Goal: Information Seeking & Learning: Learn about a topic

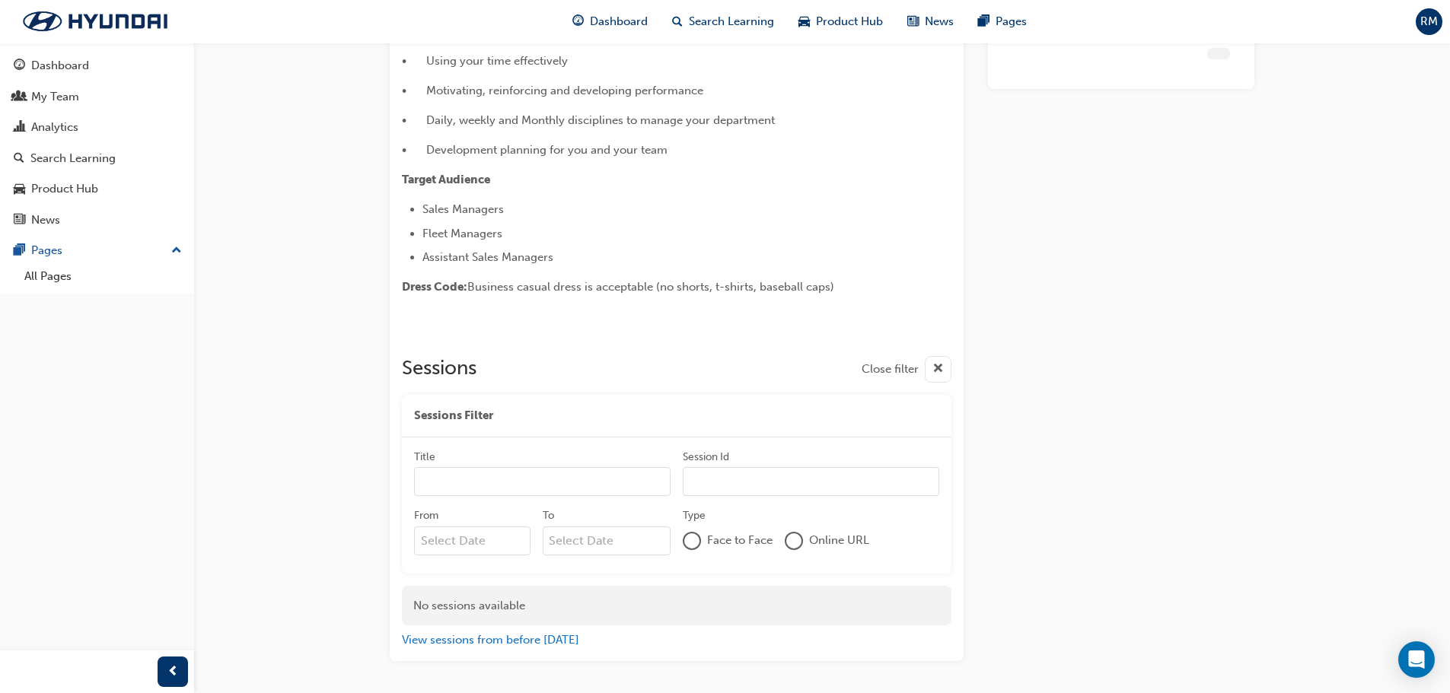
scroll to position [453, 0]
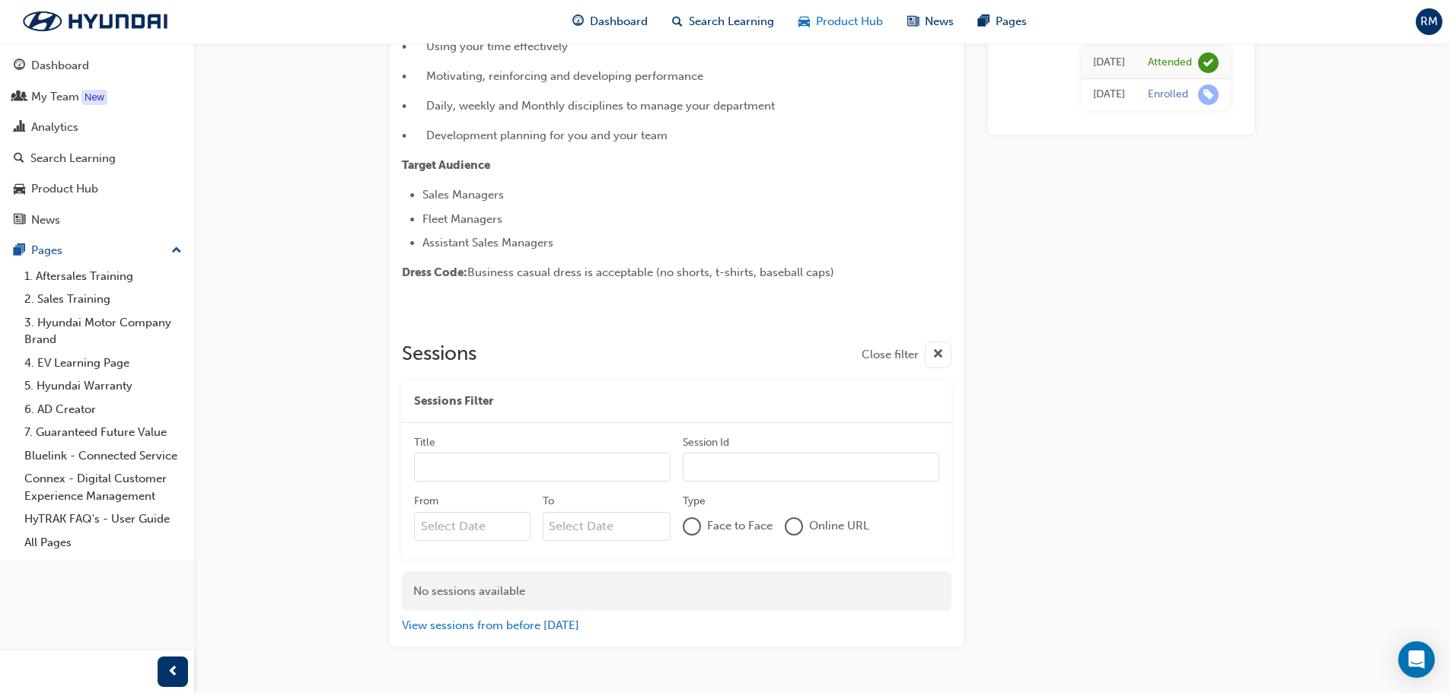
click at [834, 24] on span "Product Hub" at bounding box center [849, 22] width 67 height 18
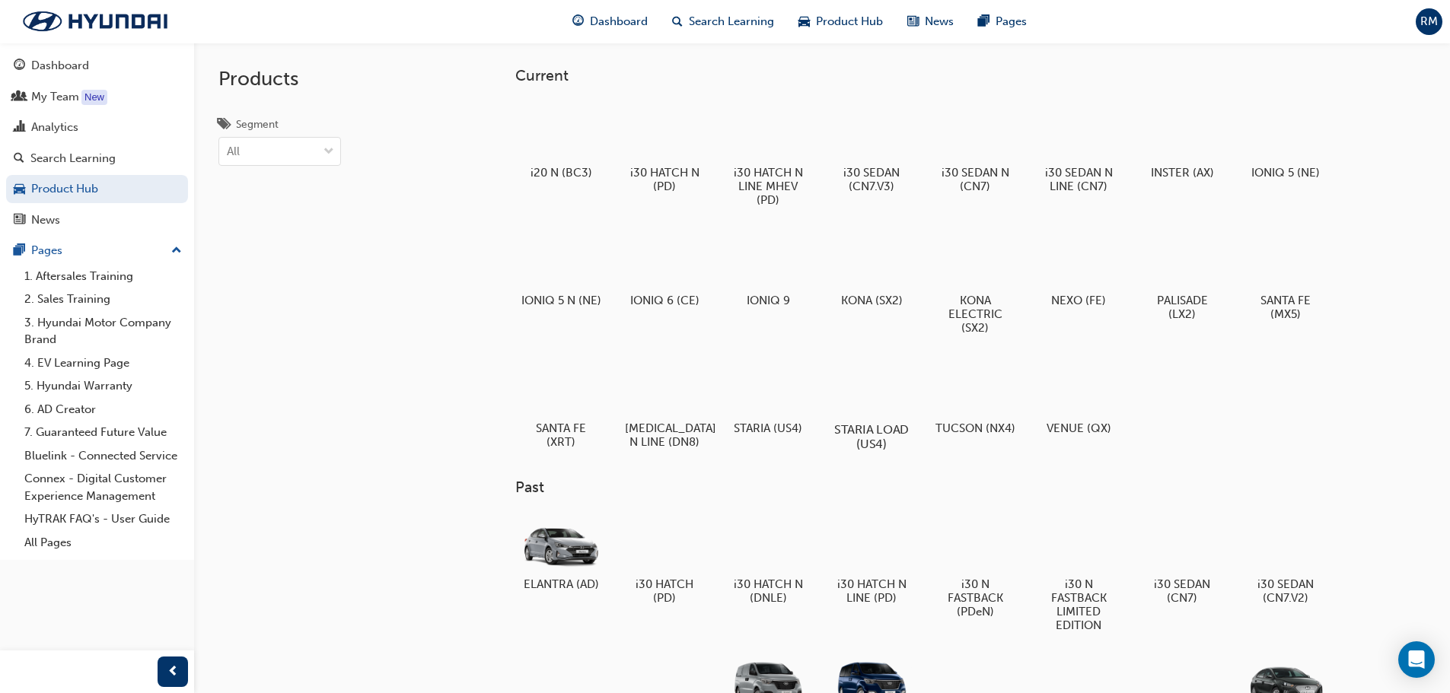
click at [858, 372] on div at bounding box center [871, 385] width 84 height 61
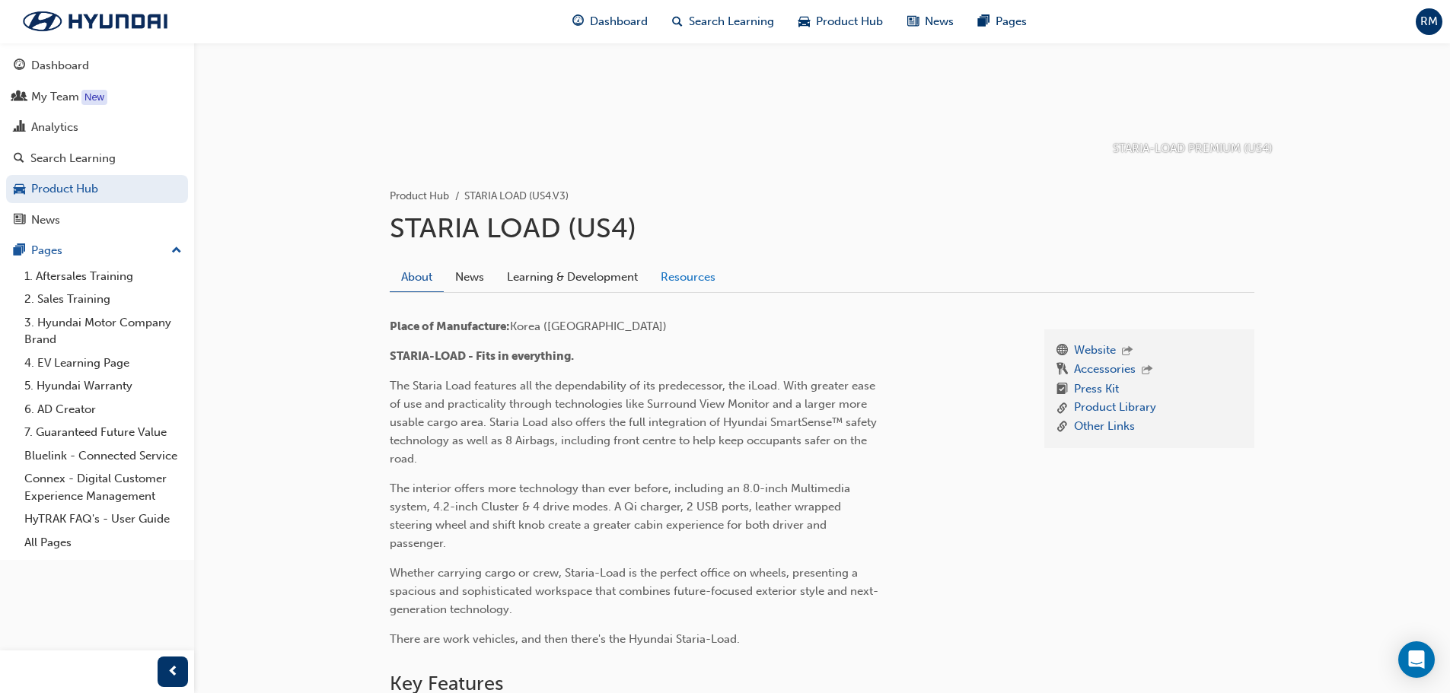
scroll to position [228, 0]
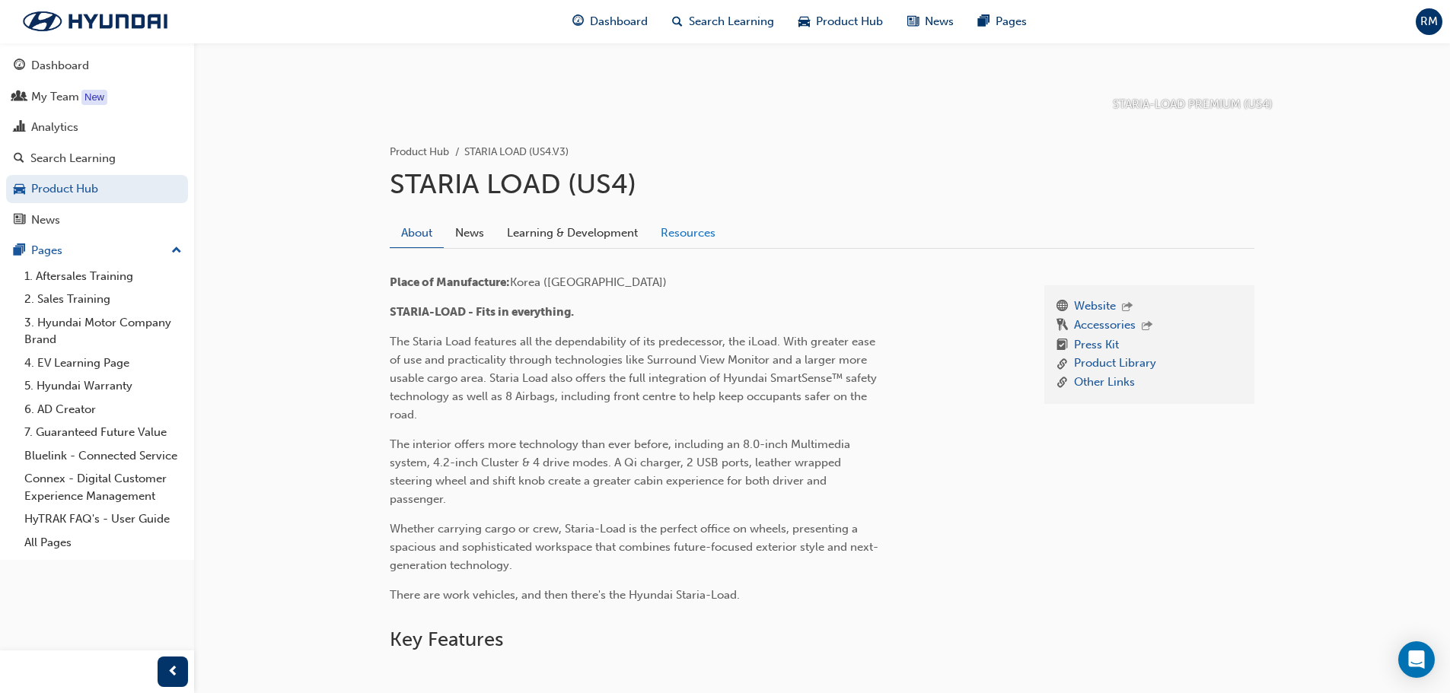
click at [686, 233] on link "Resources" at bounding box center [688, 232] width 78 height 29
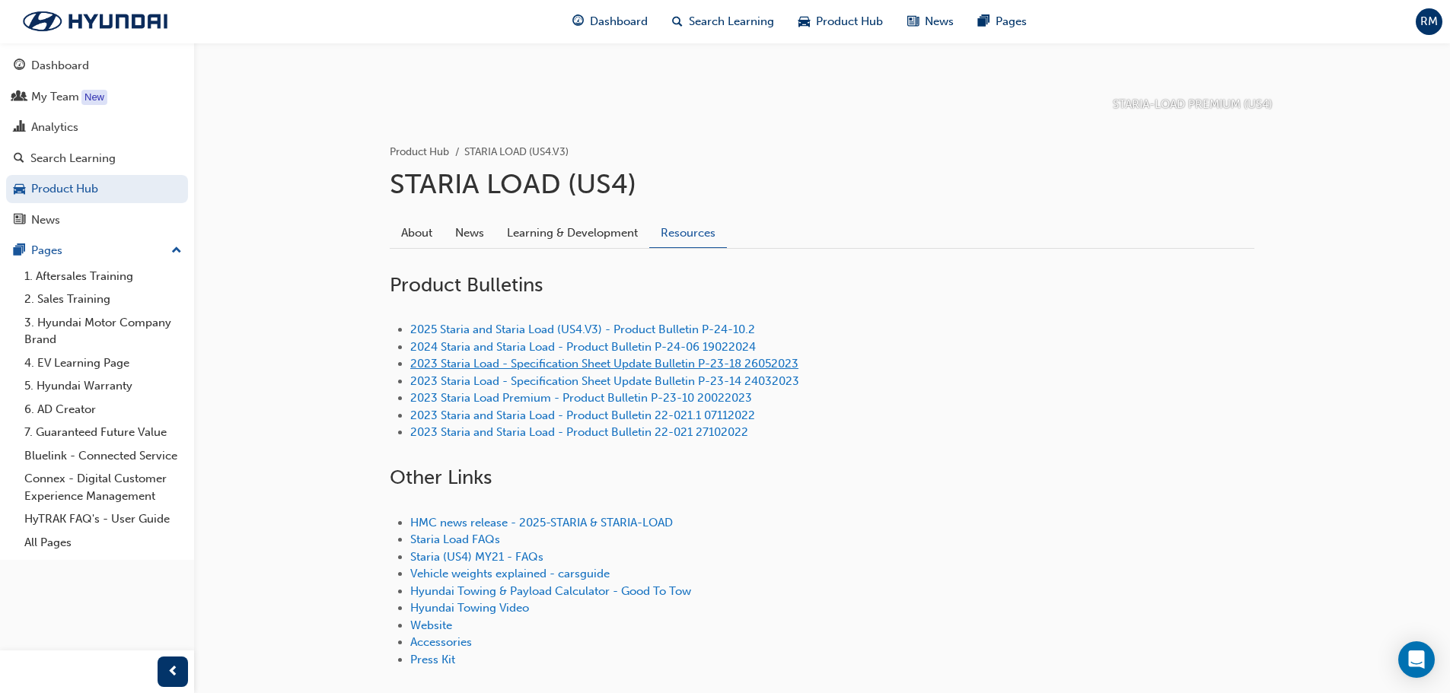
click at [732, 361] on link "2023 Staria Load - Specification Sheet Update Bulletin P-23-18 26052023" at bounding box center [604, 364] width 388 height 14
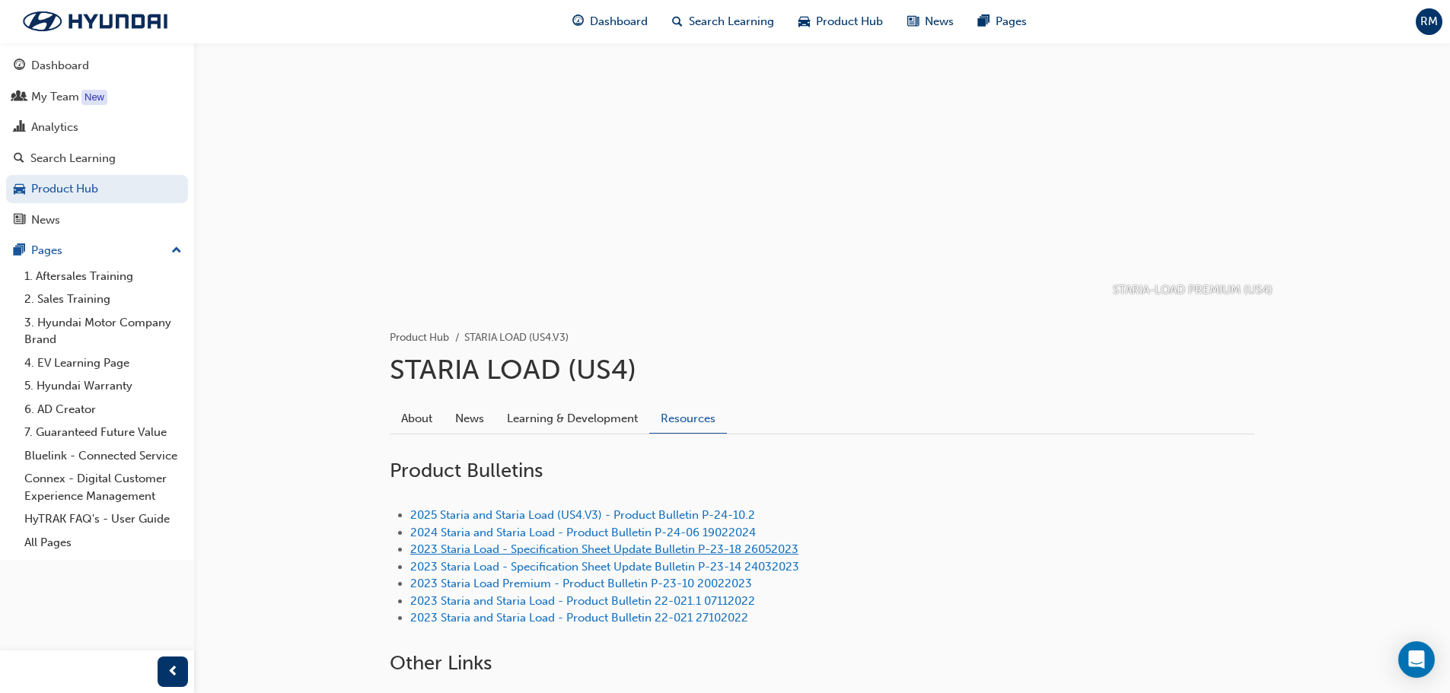
scroll to position [76, 0]
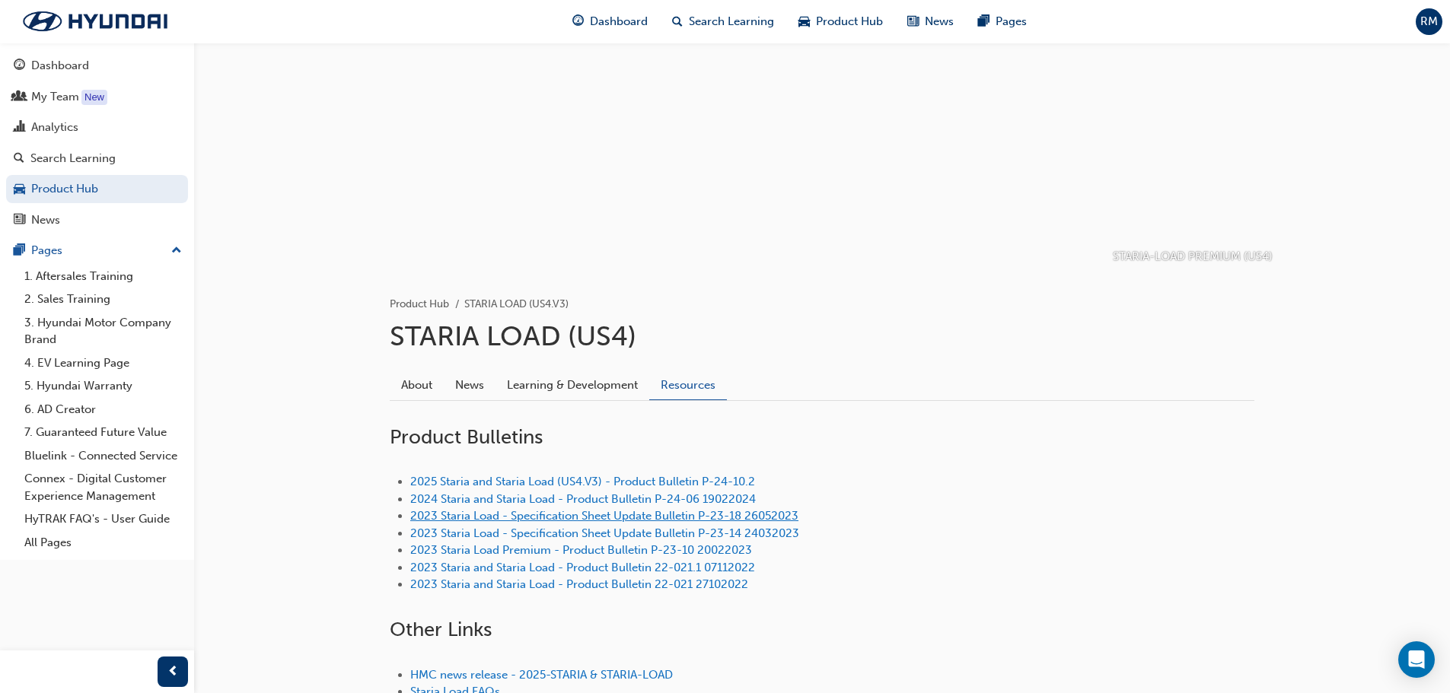
click at [629, 514] on link "2023 Staria Load - Specification Sheet Update Bulletin P-23-18 26052023" at bounding box center [604, 516] width 388 height 14
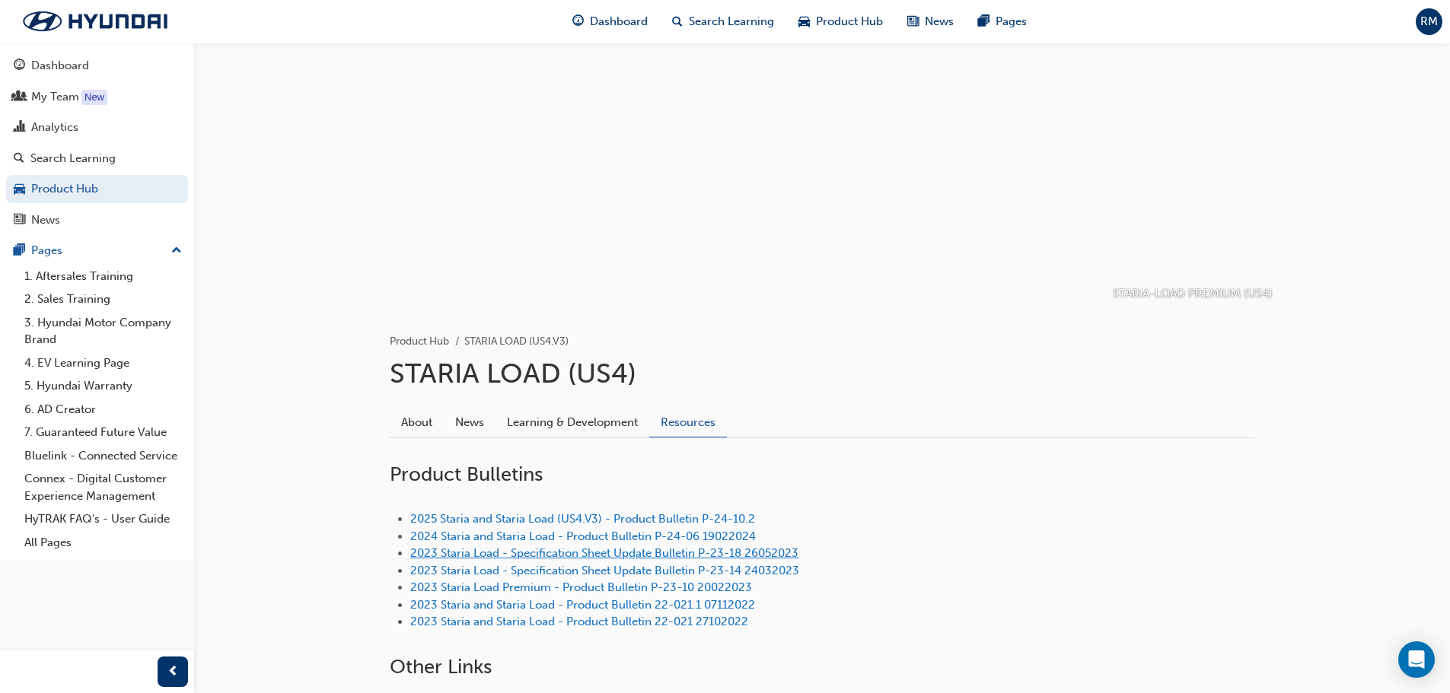
scroll to position [10, 0]
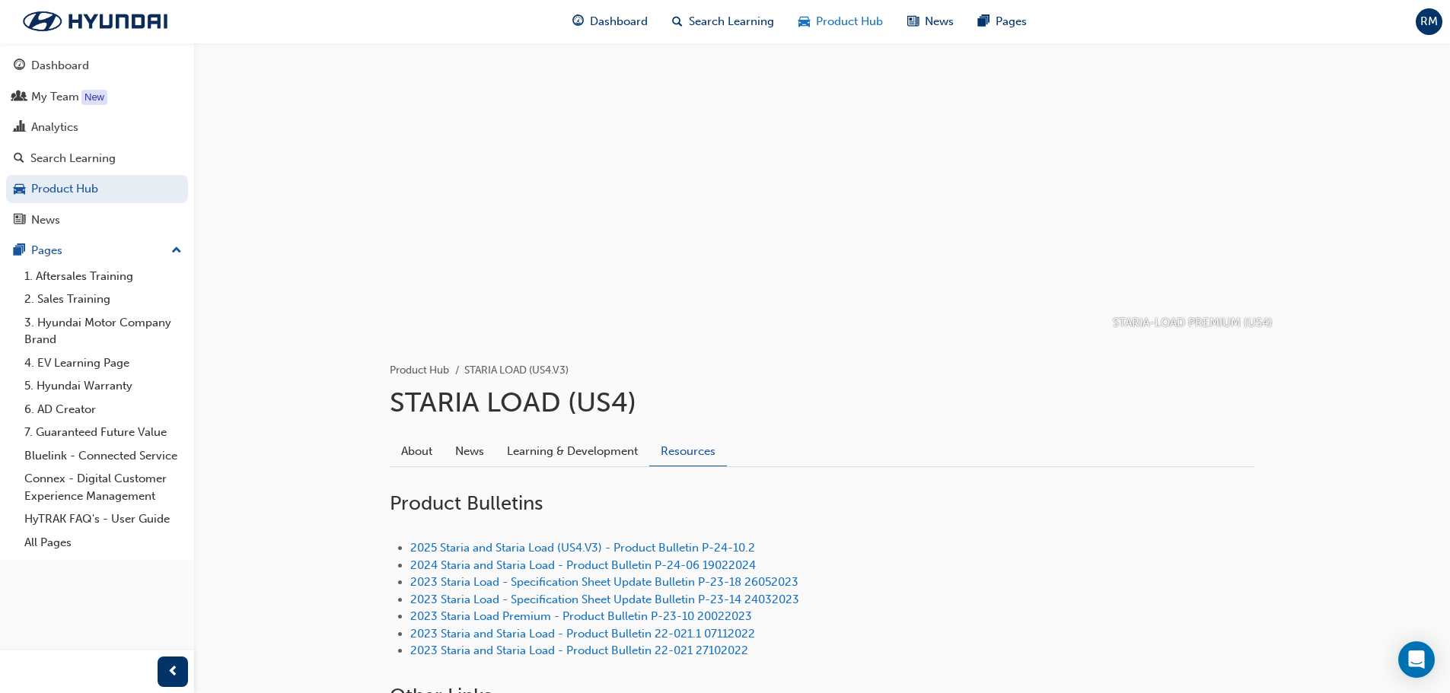
click at [831, 30] on span "Product Hub" at bounding box center [849, 22] width 67 height 18
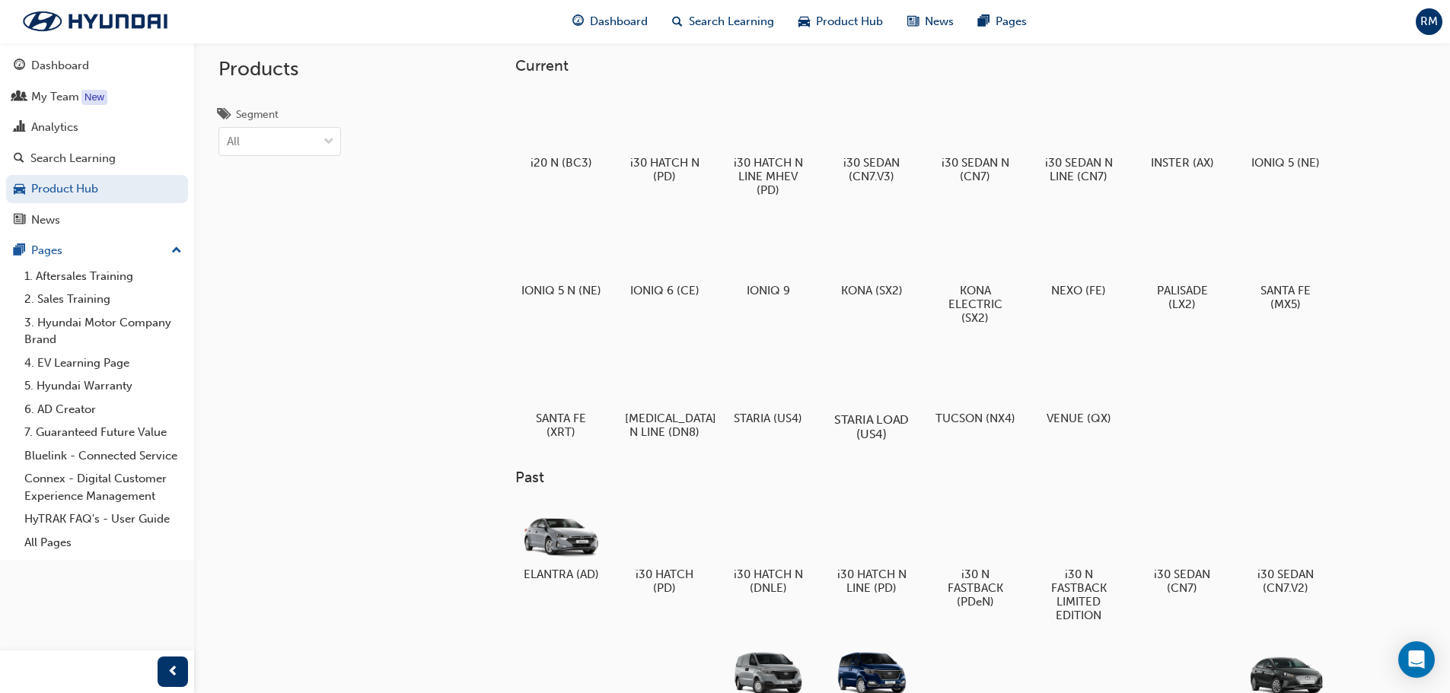
click at [888, 387] on div at bounding box center [871, 376] width 84 height 61
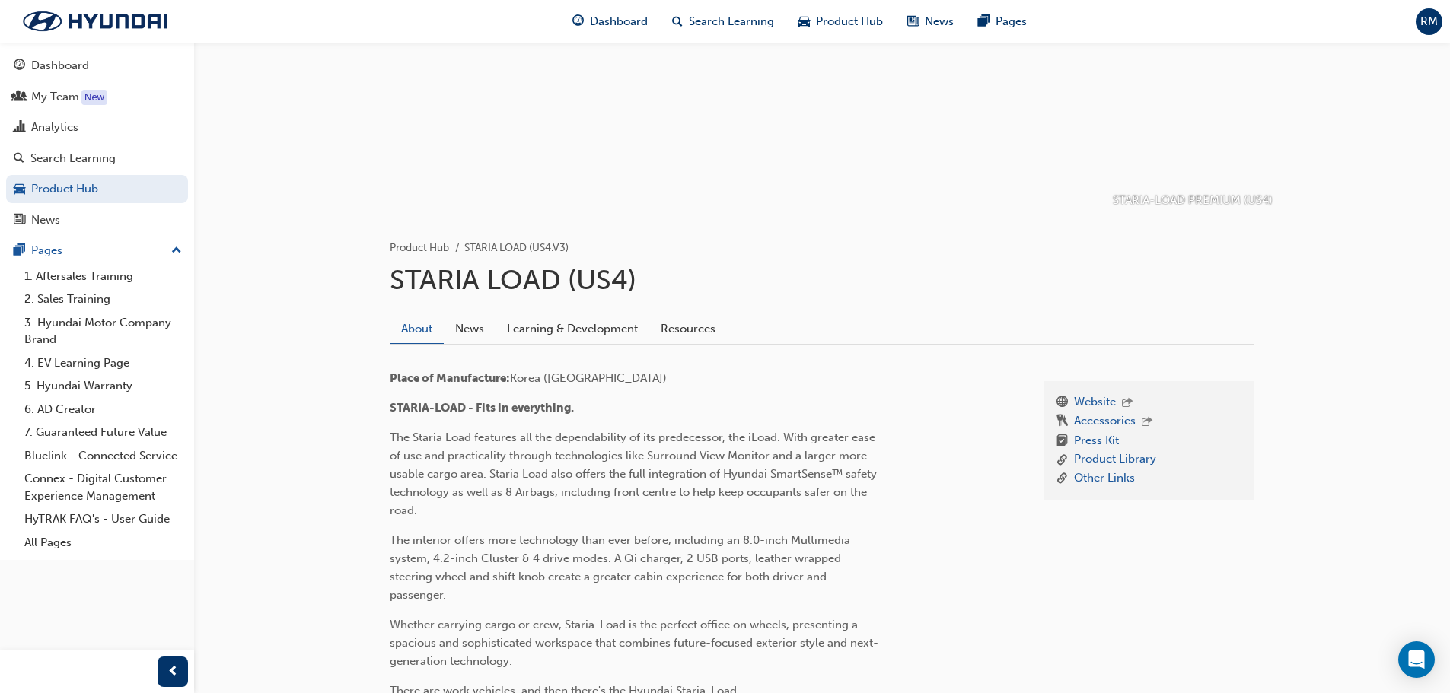
scroll to position [162, 0]
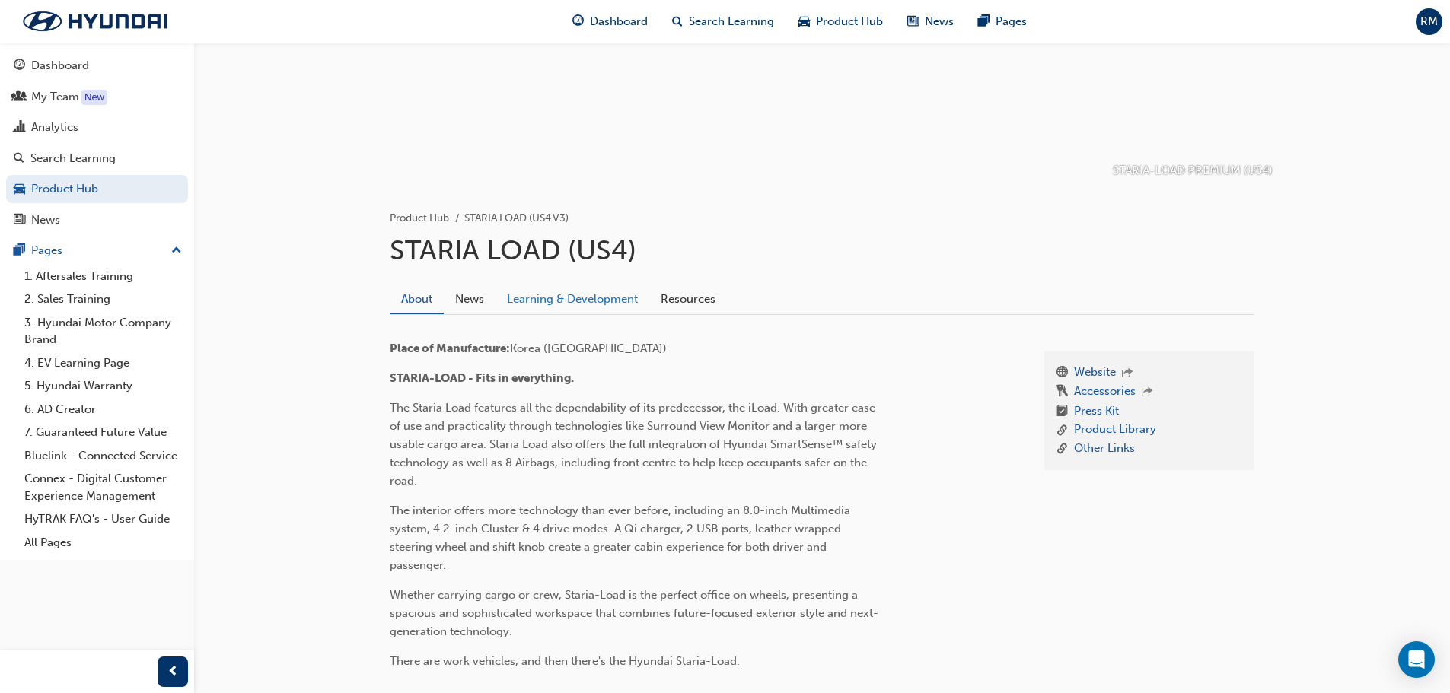
click at [599, 295] on link "Learning & Development" at bounding box center [572, 299] width 154 height 29
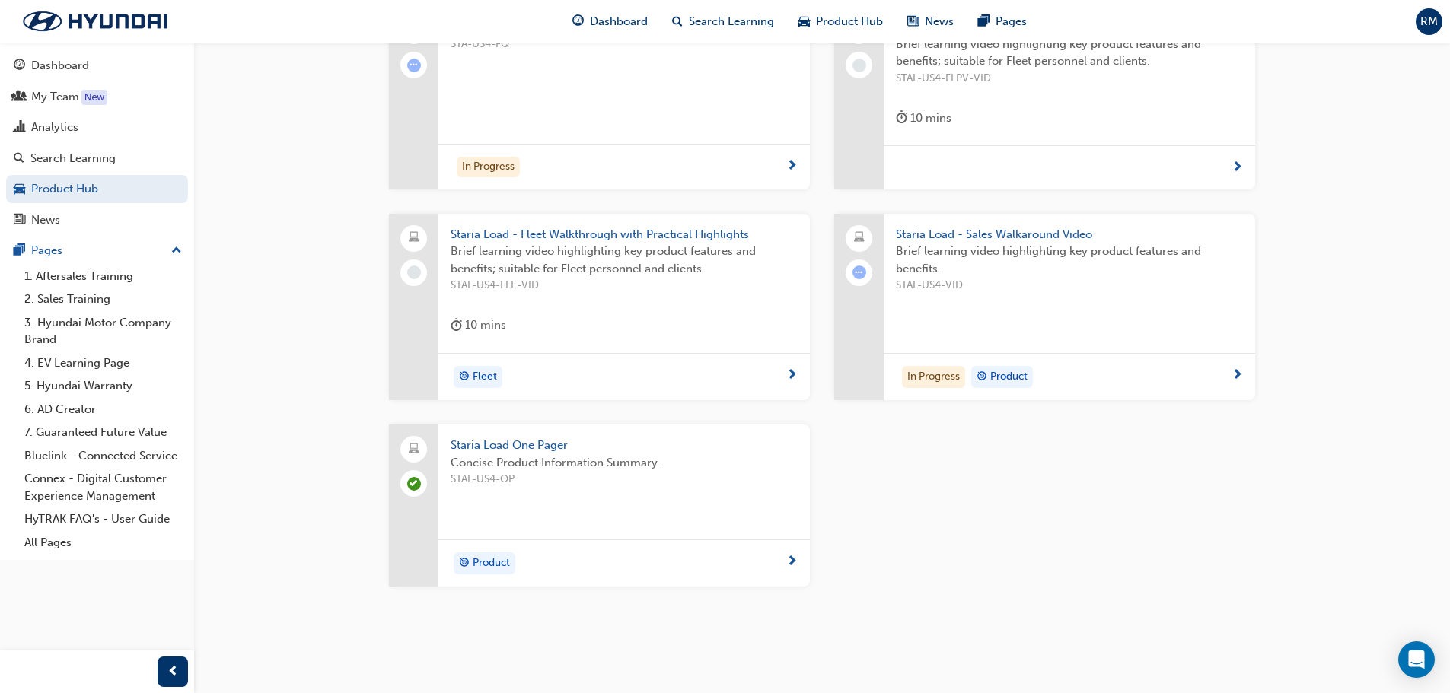
scroll to position [699, 0]
click at [522, 443] on span "Staria Load One Pager" at bounding box center [624, 441] width 347 height 18
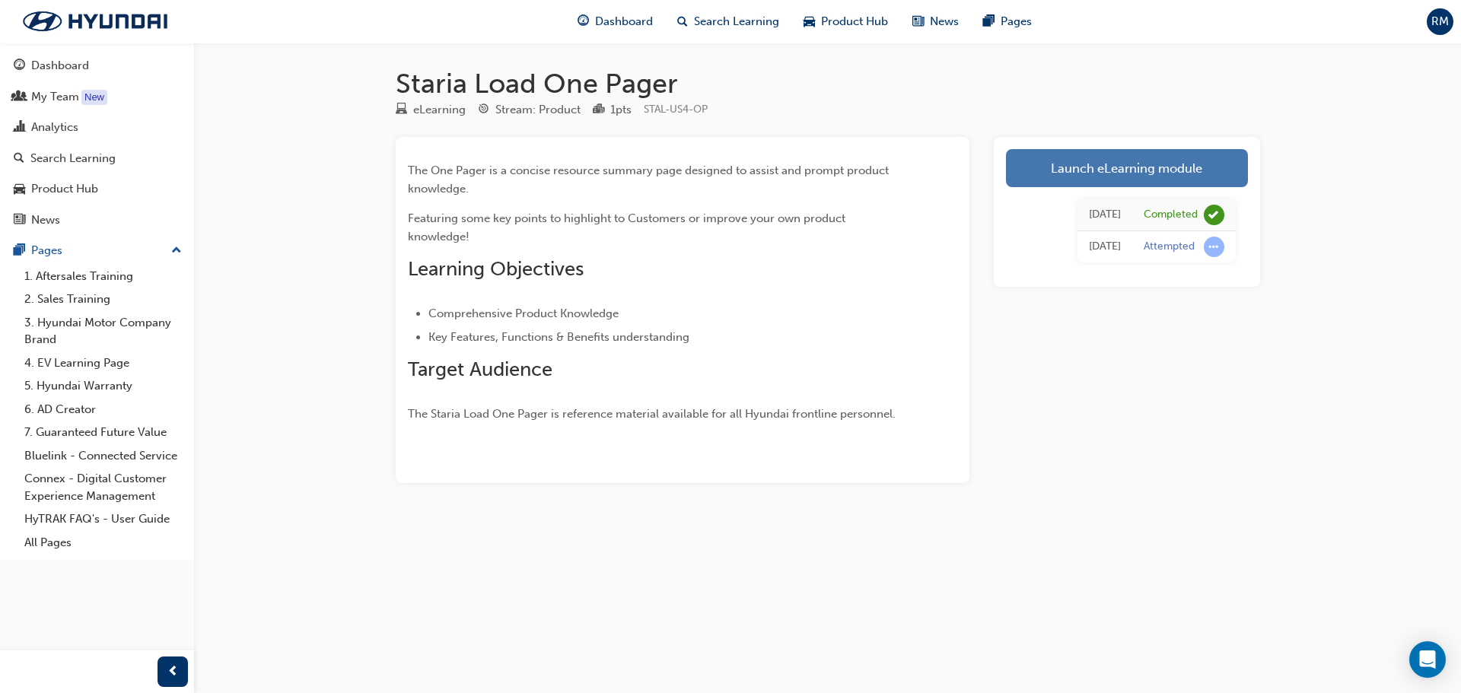
click at [1120, 164] on link "Launch eLearning module" at bounding box center [1127, 168] width 242 height 38
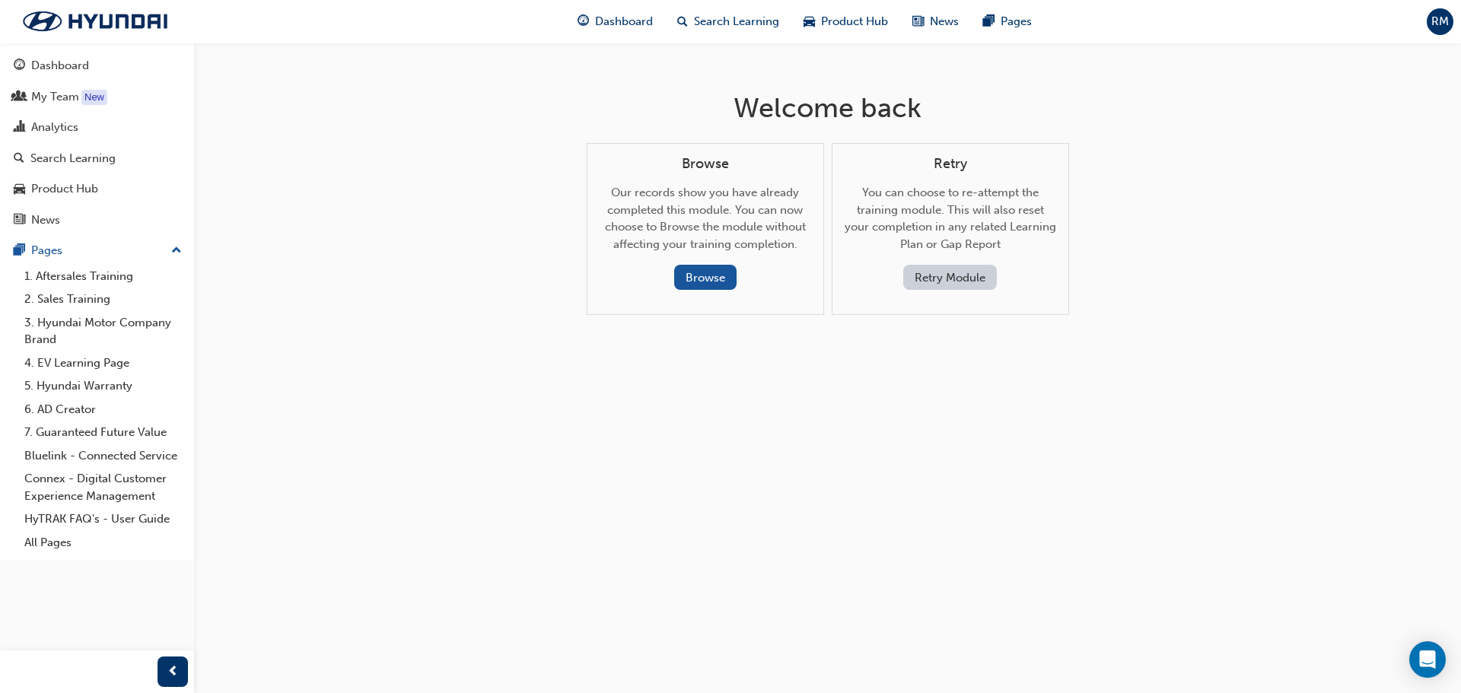
click at [941, 274] on button "Retry Module" at bounding box center [950, 277] width 94 height 25
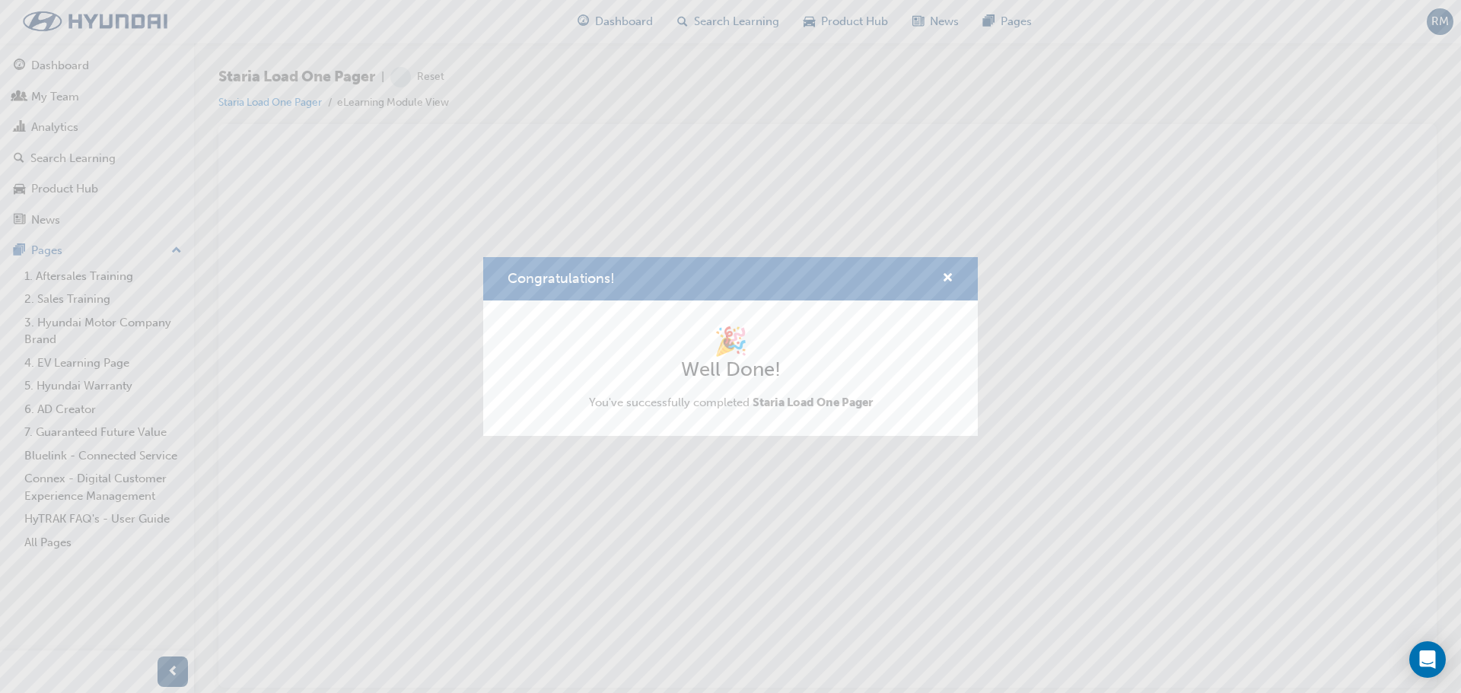
click at [828, 399] on span "Staria Load One Pager" at bounding box center [813, 403] width 120 height 14
click at [945, 275] on span "cross-icon" at bounding box center [947, 279] width 11 height 14
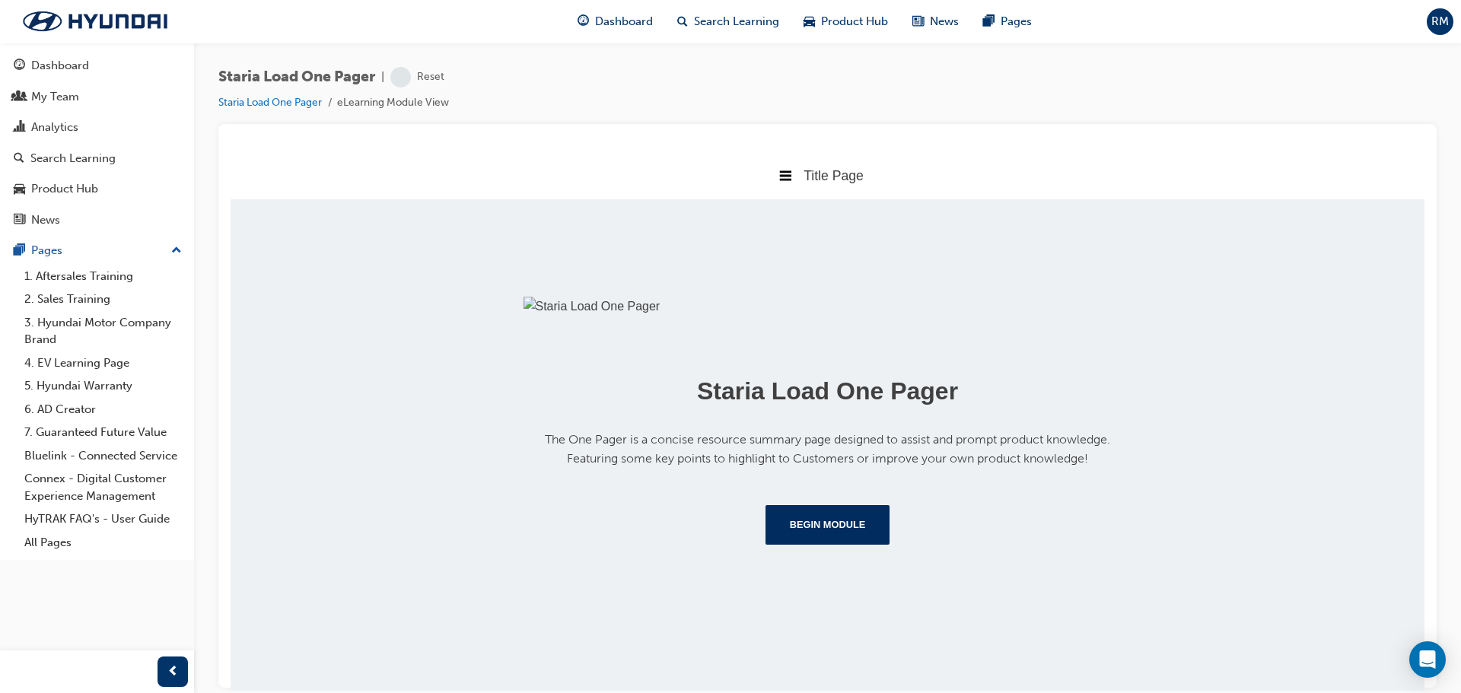
scroll to position [176, 0]
click at [845, 544] on button "Begin Module" at bounding box center [828, 525] width 125 height 40
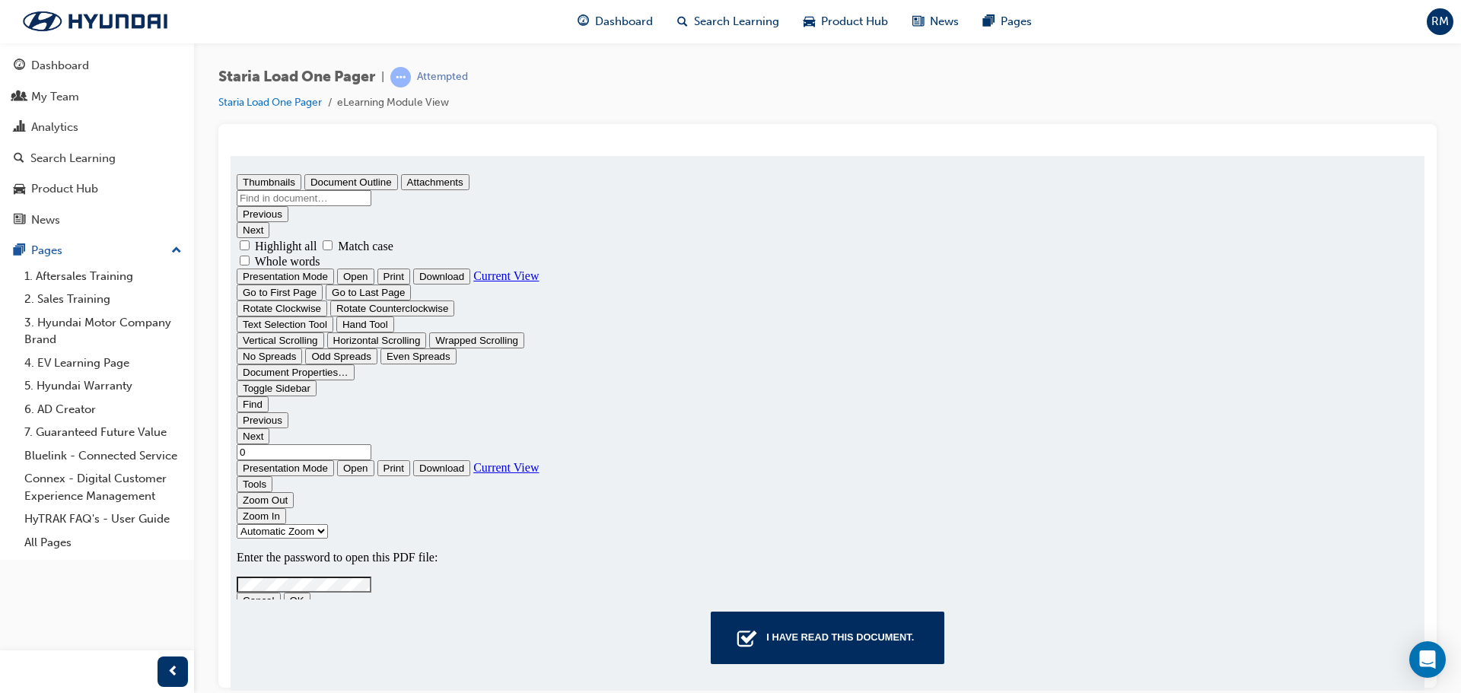
scroll to position [47, 0]
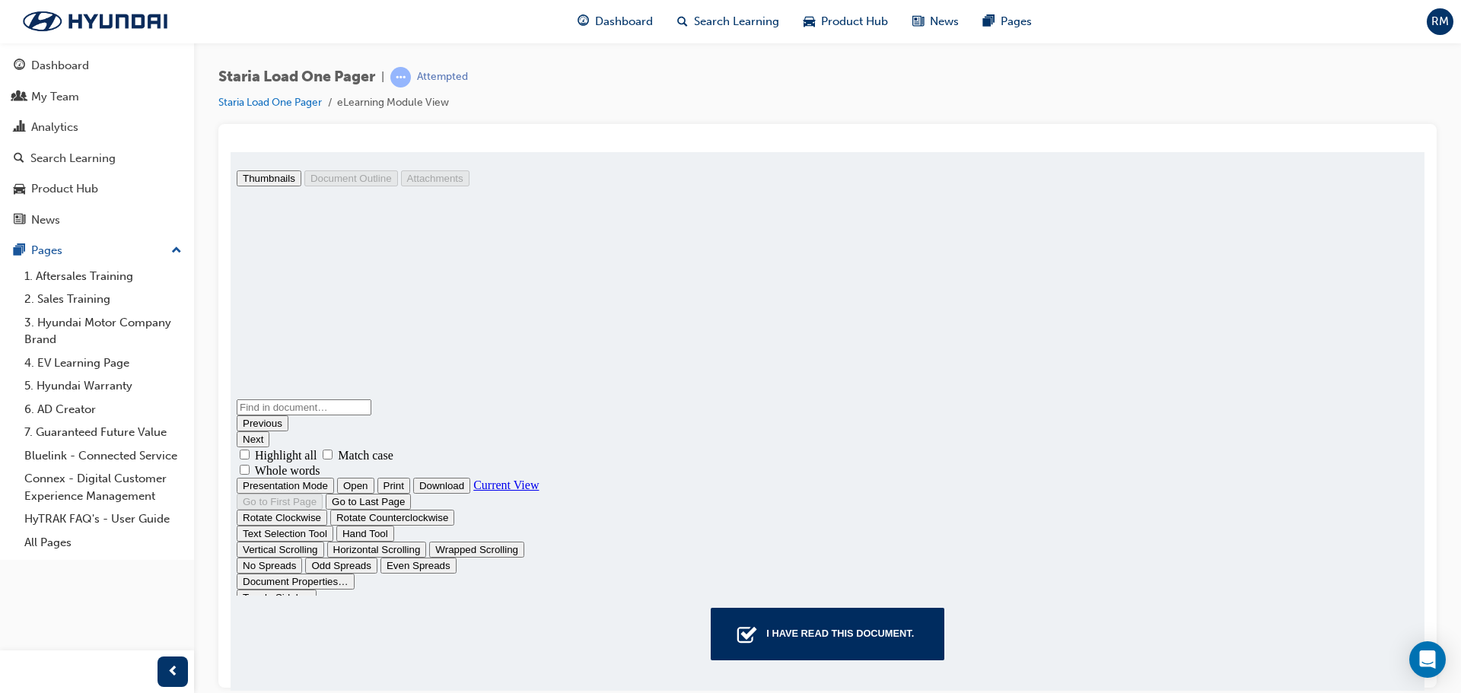
type input "2"
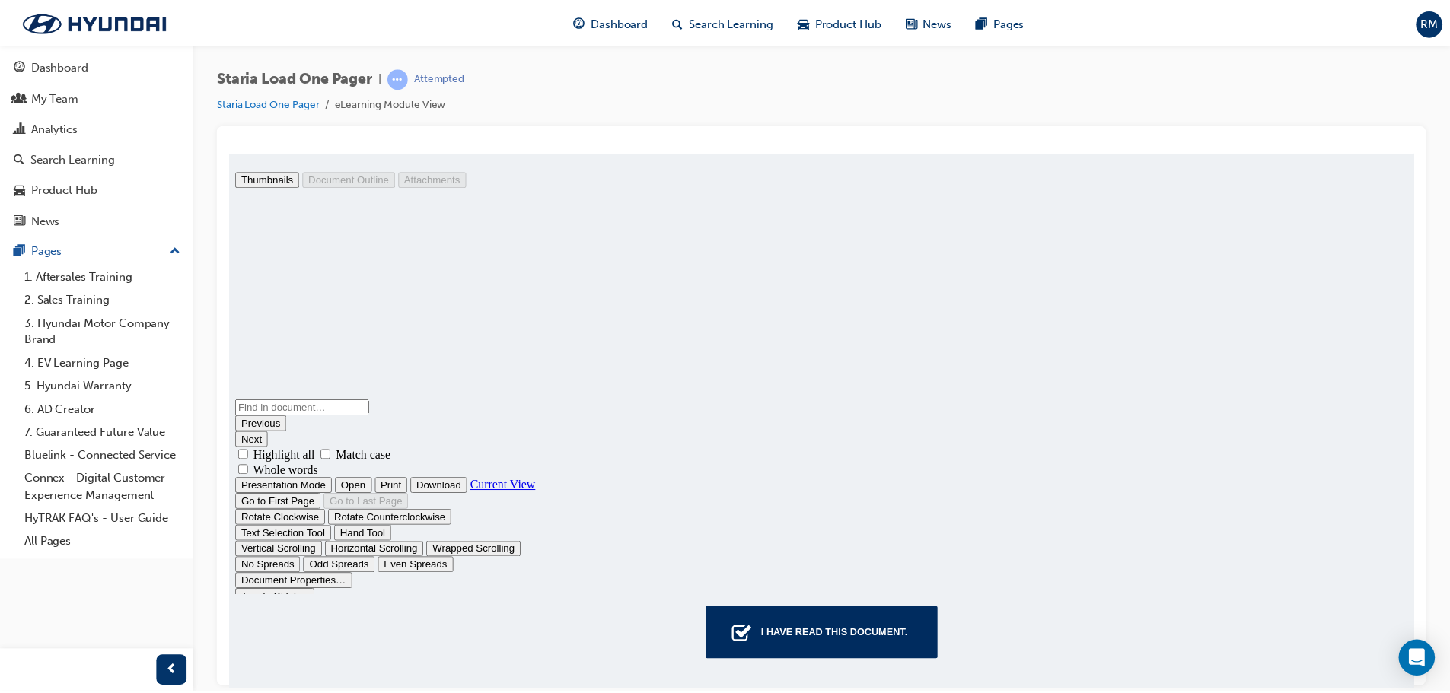
scroll to position [1295, 0]
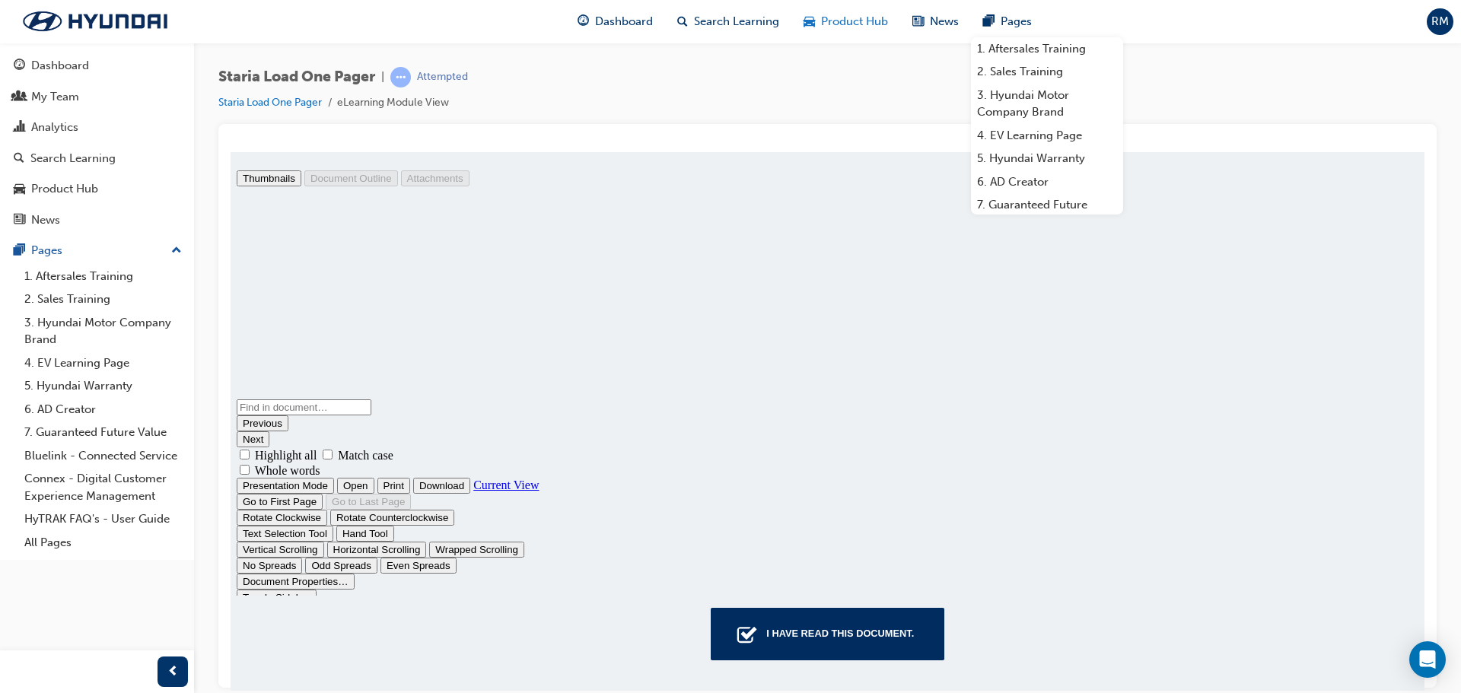
click at [845, 22] on span "Product Hub" at bounding box center [854, 22] width 67 height 18
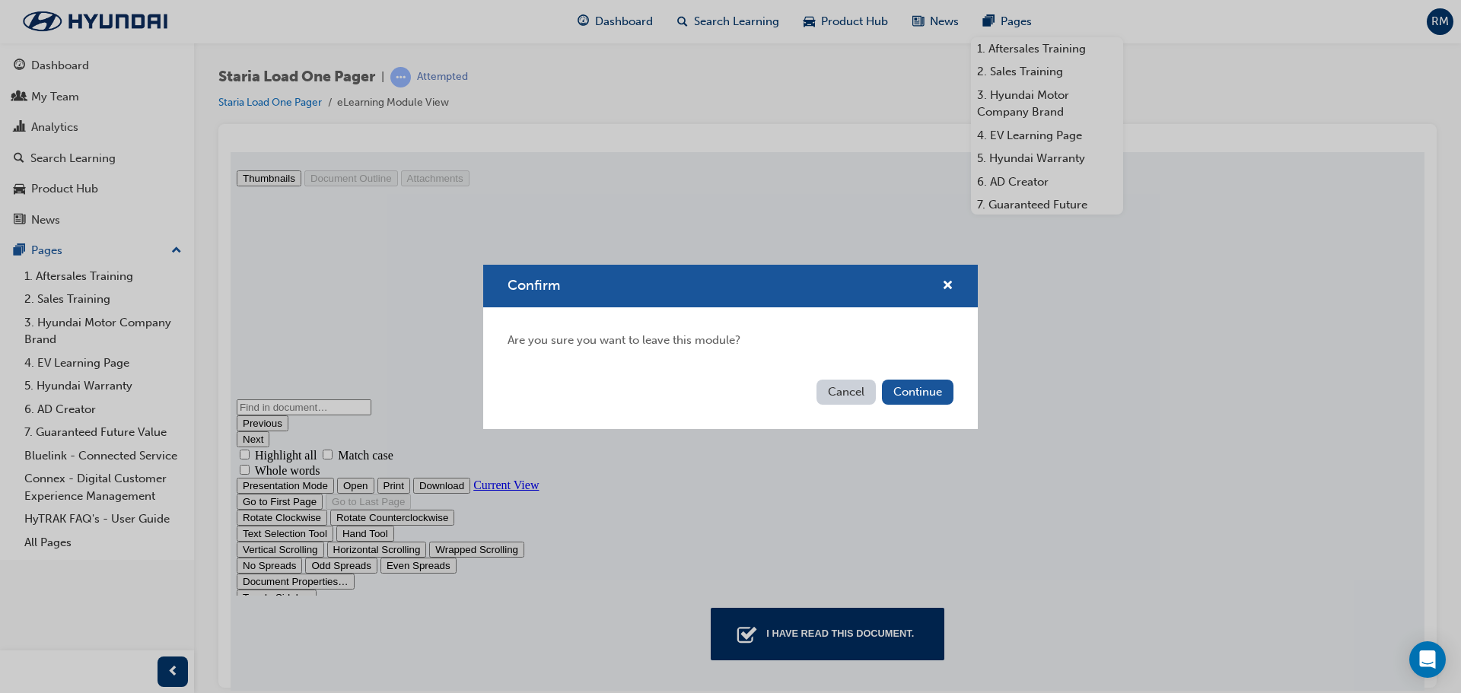
click at [865, 396] on button "Cancel" at bounding box center [846, 392] width 59 height 25
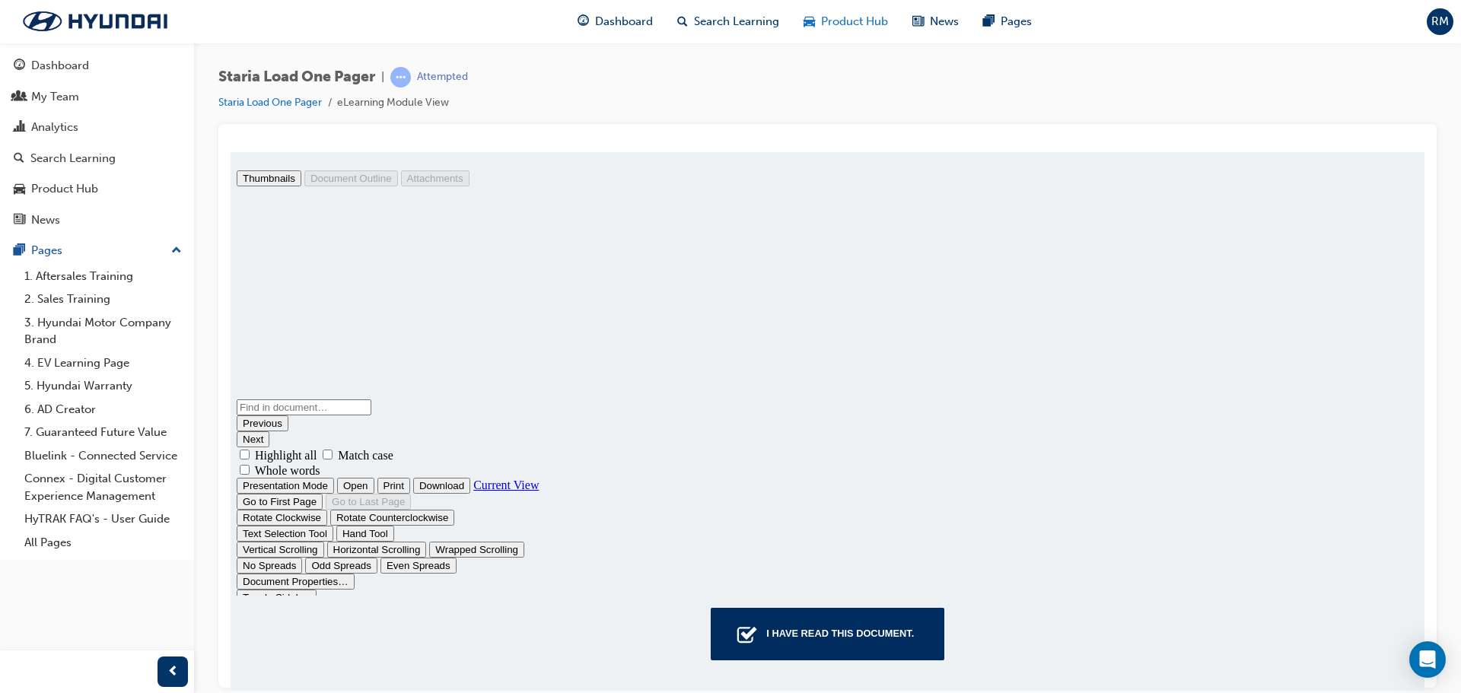
click at [847, 19] on span "Product Hub" at bounding box center [854, 22] width 67 height 18
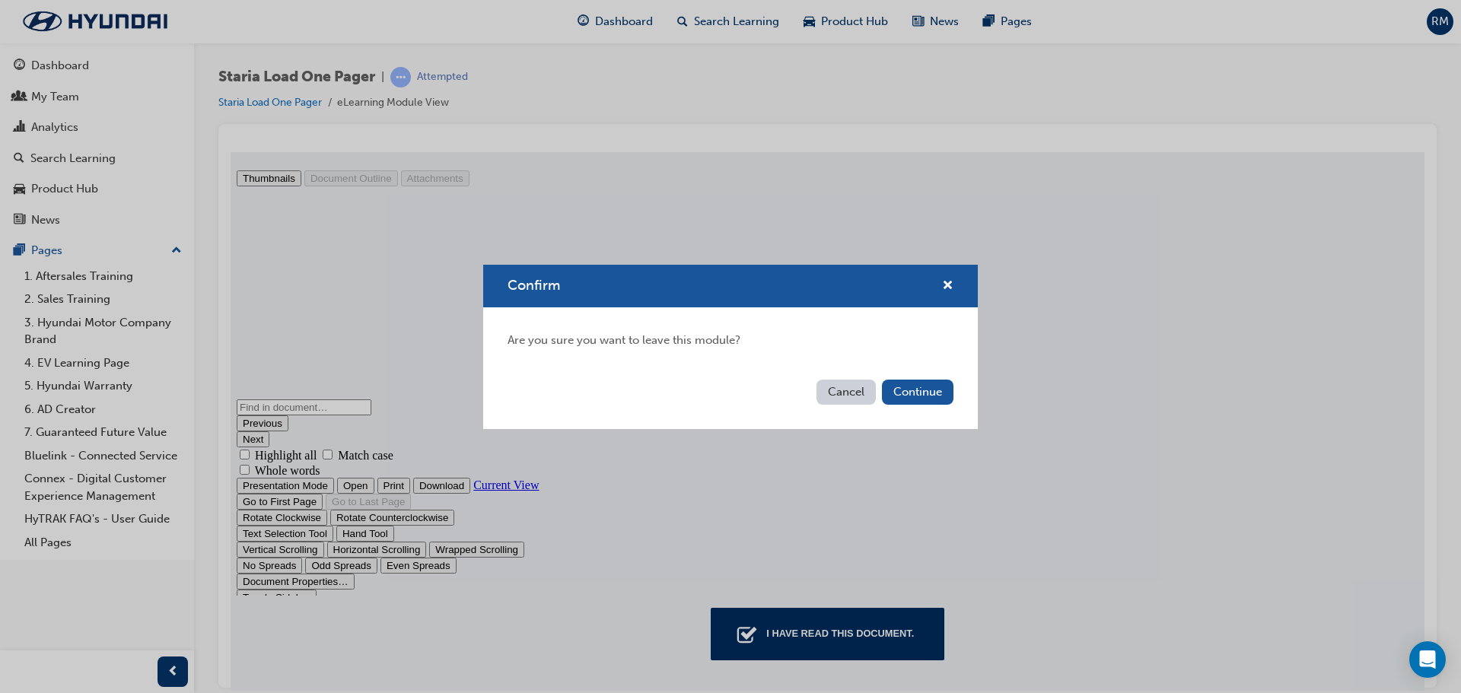
click at [932, 375] on div "Cancel Continue" at bounding box center [730, 402] width 495 height 56
click at [928, 385] on button "Continue" at bounding box center [918, 392] width 72 height 25
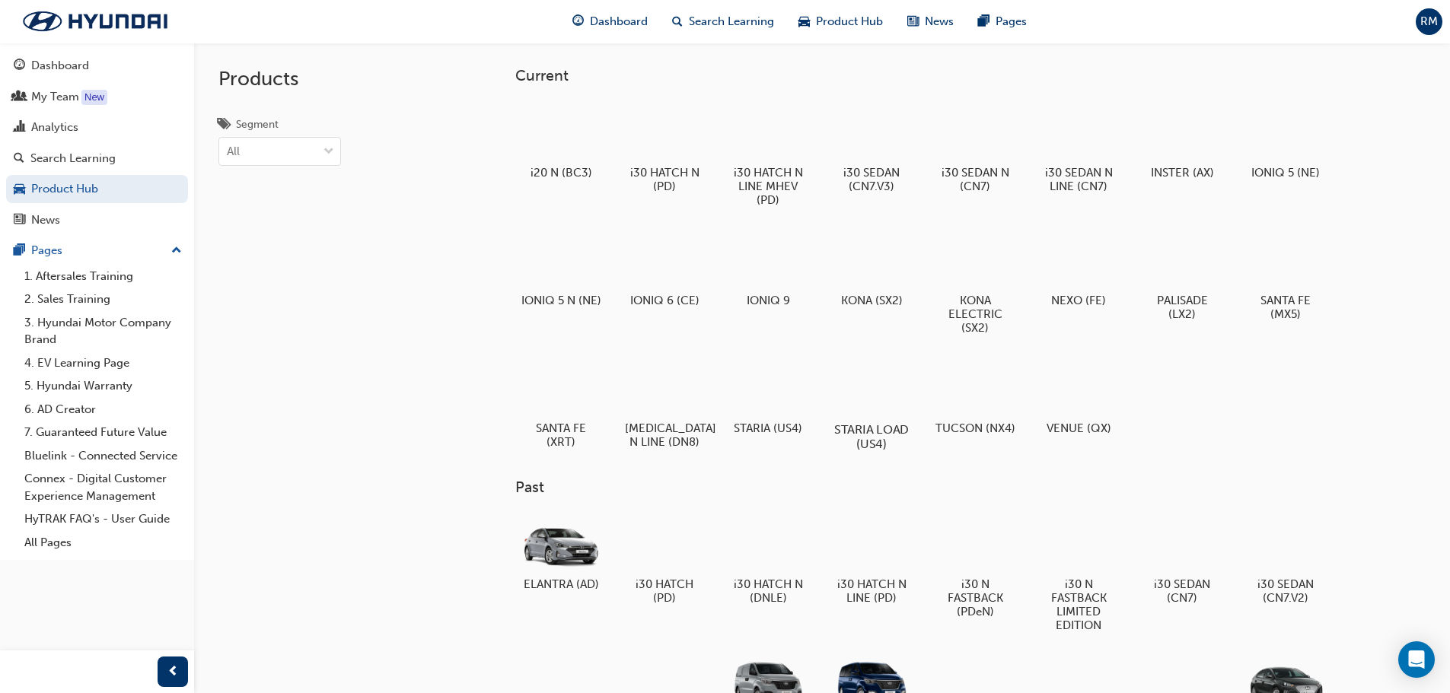
click at [860, 385] on div at bounding box center [871, 385] width 84 height 61
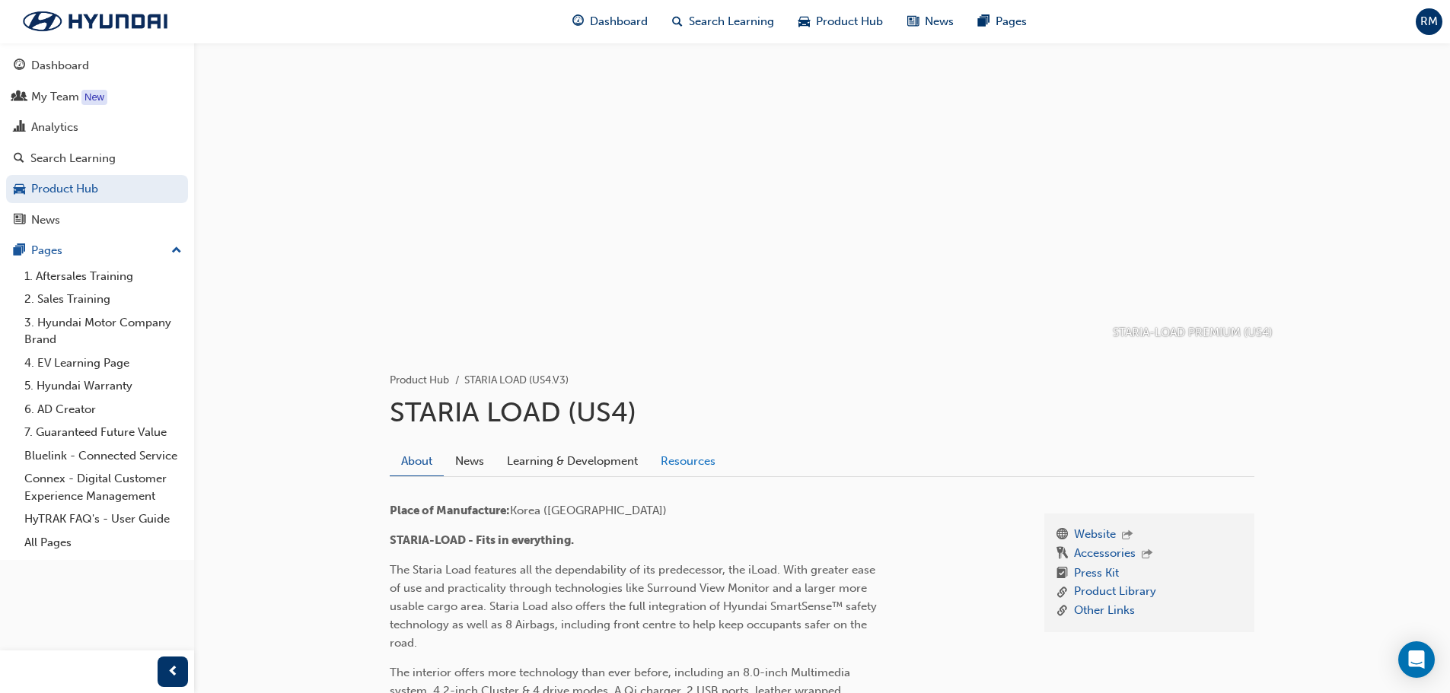
click at [688, 458] on link "Resources" at bounding box center [688, 461] width 78 height 29
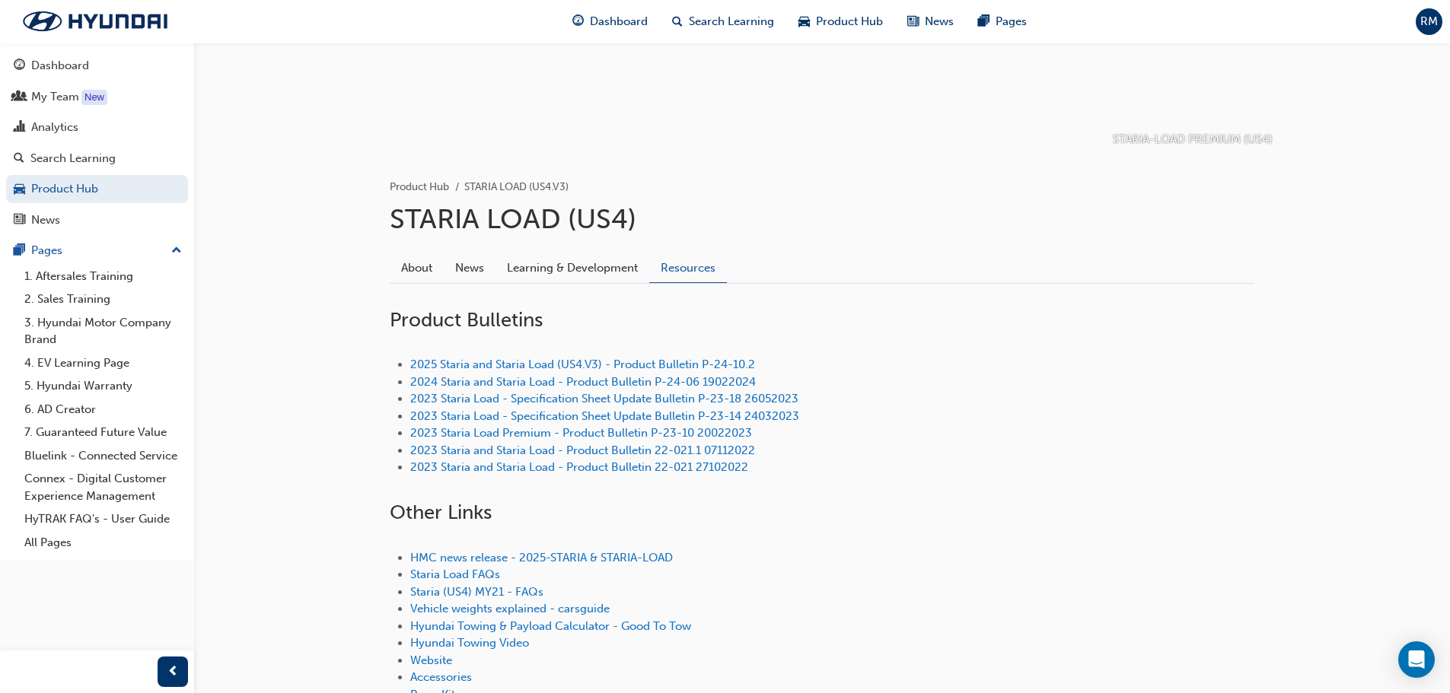
scroll to position [228, 0]
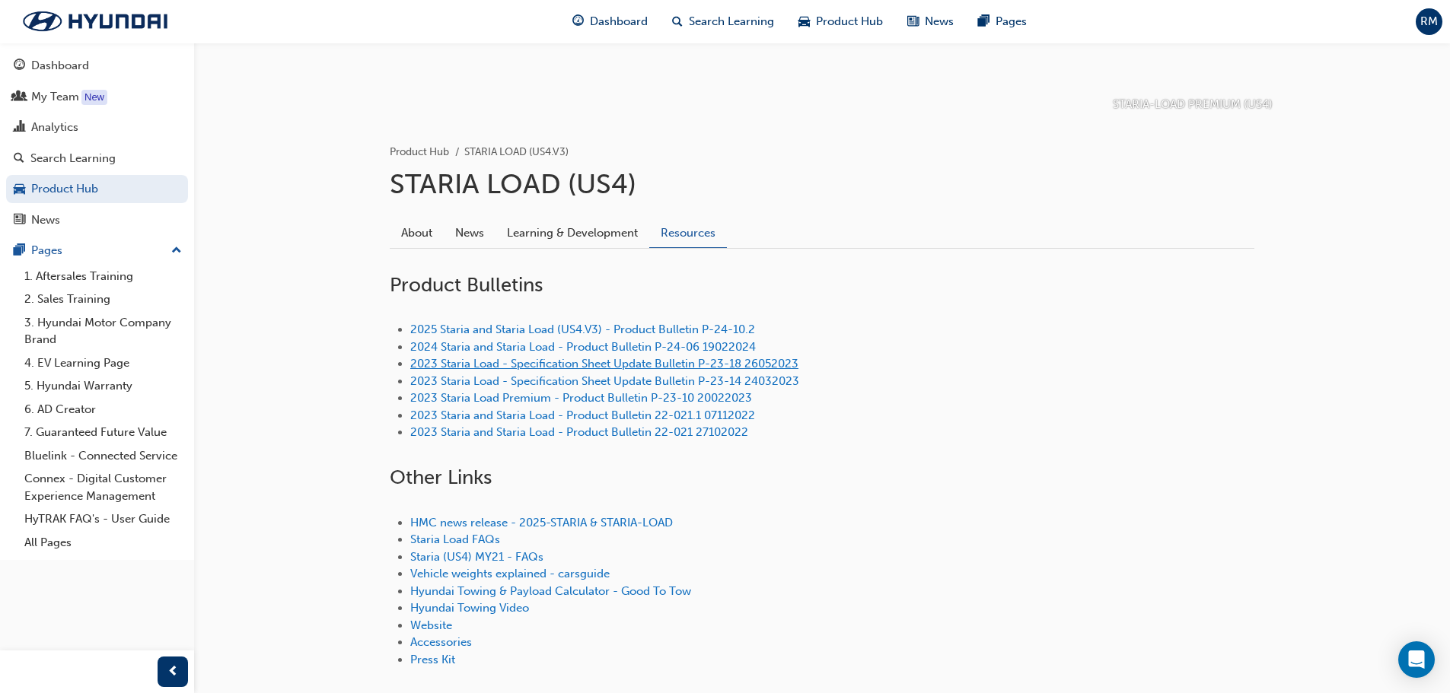
click at [639, 361] on link "2023 Staria Load - Specification Sheet Update Bulletin P-23-18 26052023" at bounding box center [604, 364] width 388 height 14
